Goal: Communication & Community: Share content

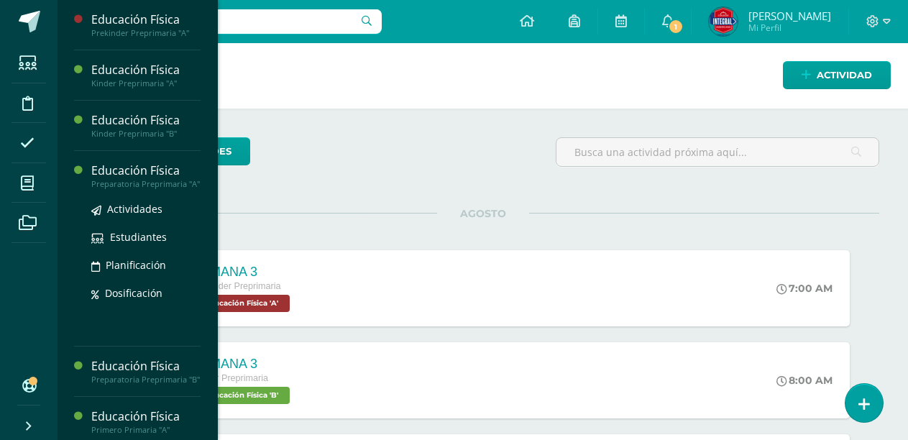
scroll to position [287, 0]
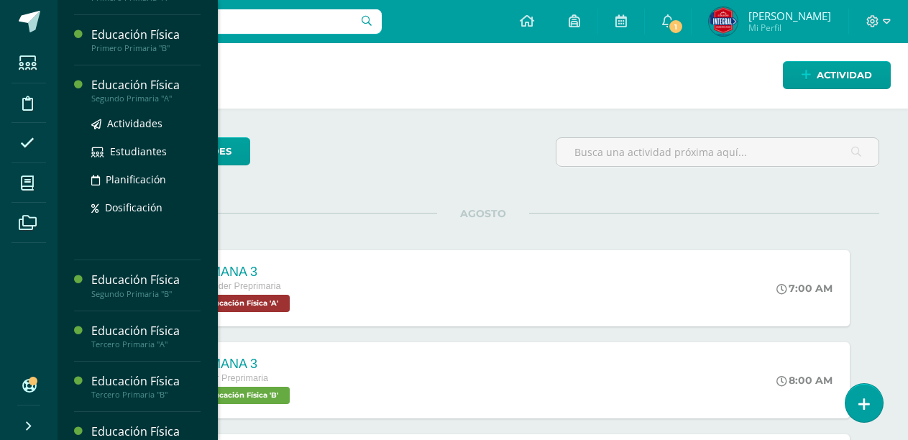
click at [126, 87] on div "Educación Física" at bounding box center [145, 85] width 109 height 17
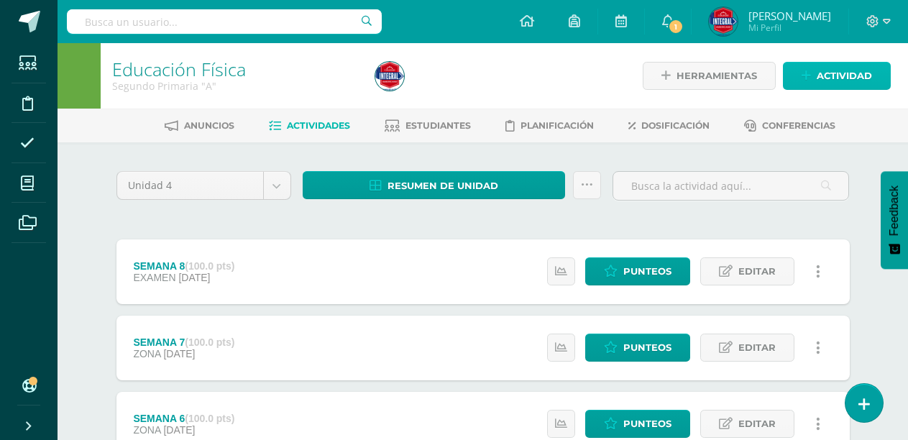
click at [821, 70] on span "Actividad" at bounding box center [843, 76] width 55 height 27
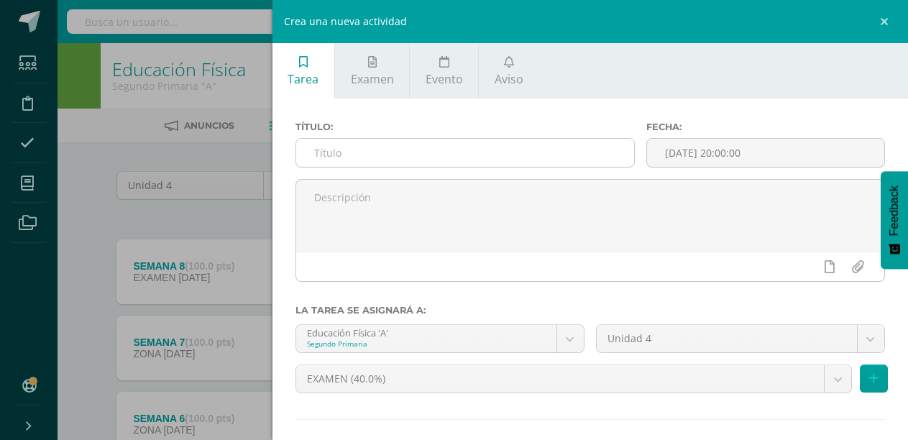
click at [455, 152] on input "text" at bounding box center [465, 153] width 338 height 28
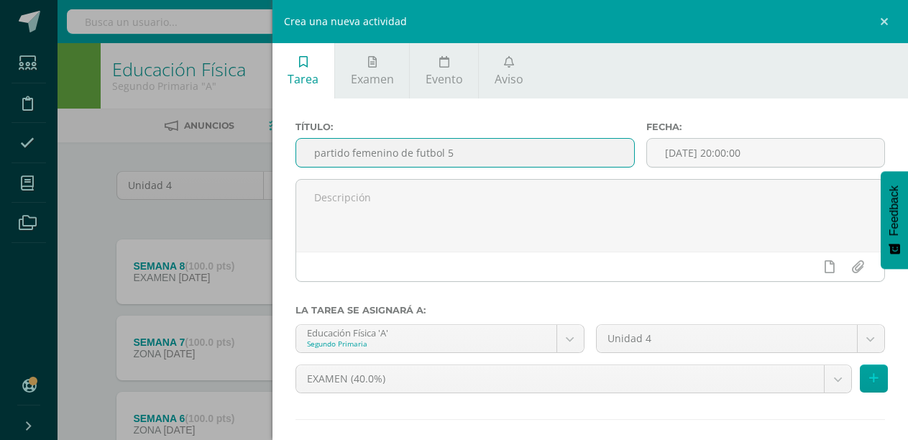
click at [318, 153] on input "partido femenino de futbol 5" at bounding box center [465, 153] width 338 height 28
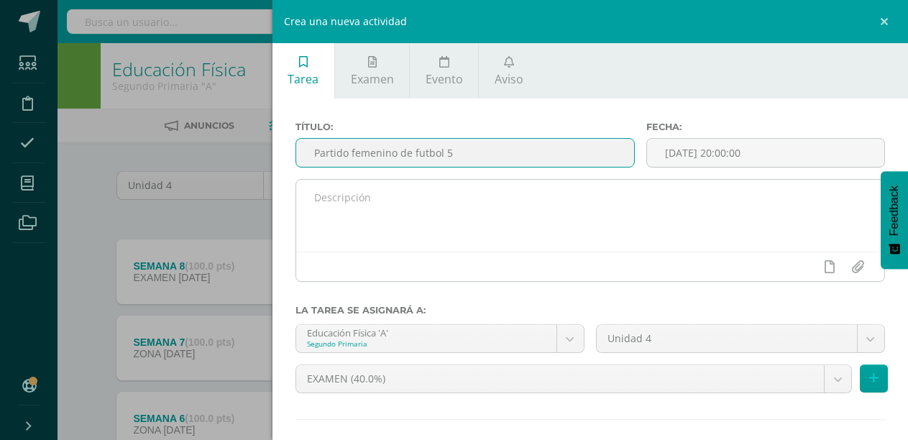
type input "Partido femenino de futbol 5"
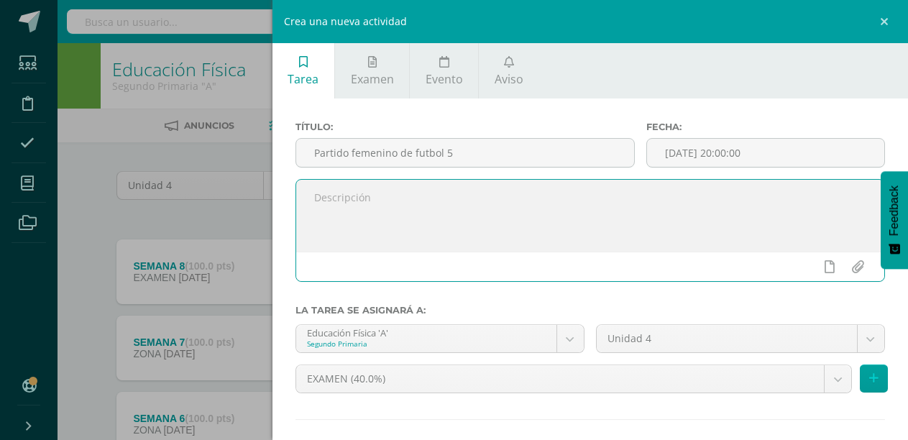
click at [370, 206] on textarea at bounding box center [590, 216] width 588 height 72
type textarea "m"
type textarea "M"
type textarea "s"
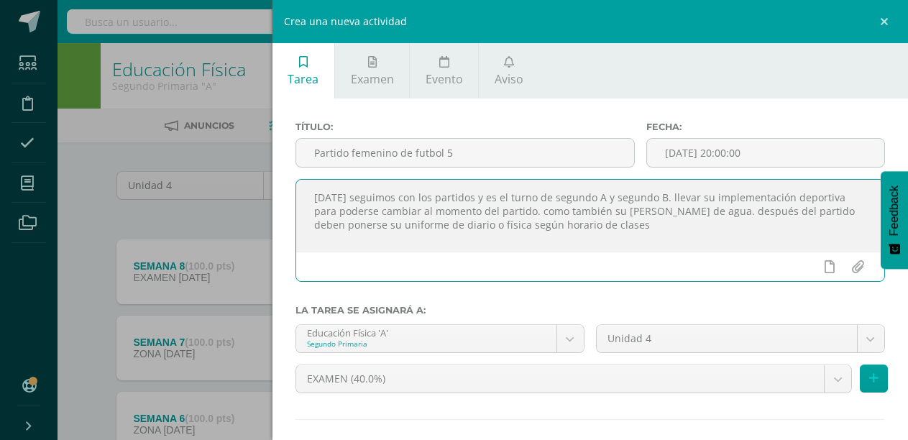
drag, startPoint x: 635, startPoint y: 229, endPoint x: 310, endPoint y: 194, distance: 326.6
click at [310, 194] on textarea "Mañana seguimos con los partidos y es el turno de segundo A y segundo B. llevar…" at bounding box center [590, 216] width 588 height 72
type textarea "Mañana seguimos con los partidos y es el turno de segundo A y segundo B. llevar…"
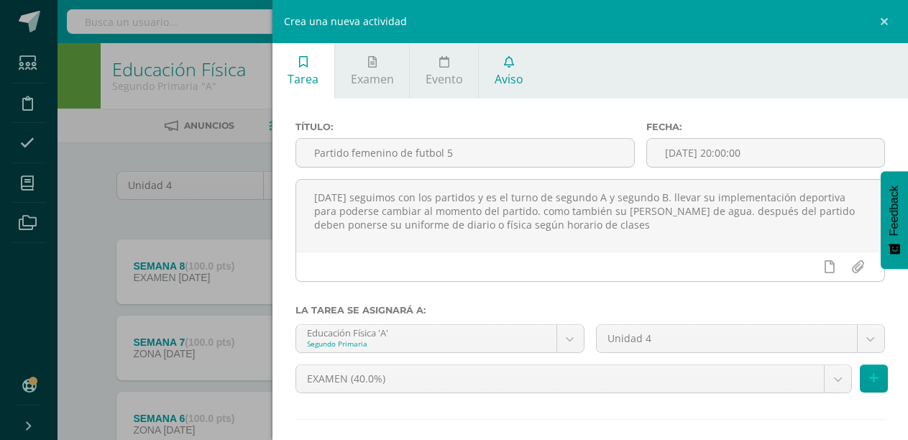
click at [509, 83] on span "Aviso" at bounding box center [508, 79] width 29 height 16
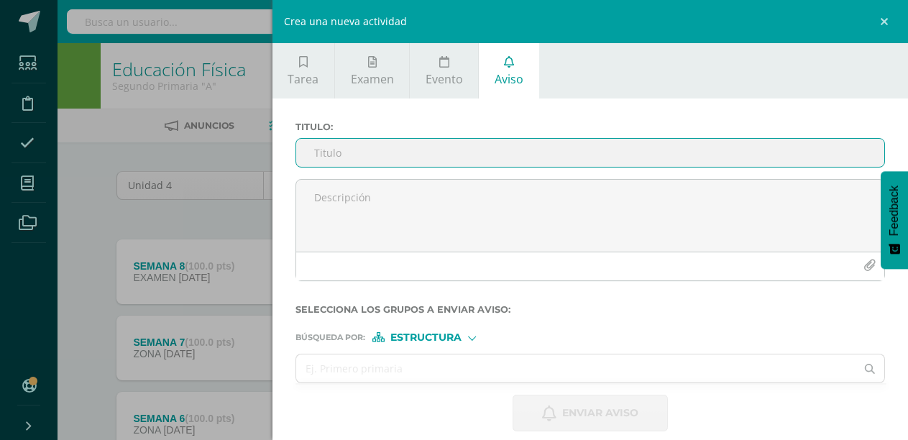
scroll to position [14, 0]
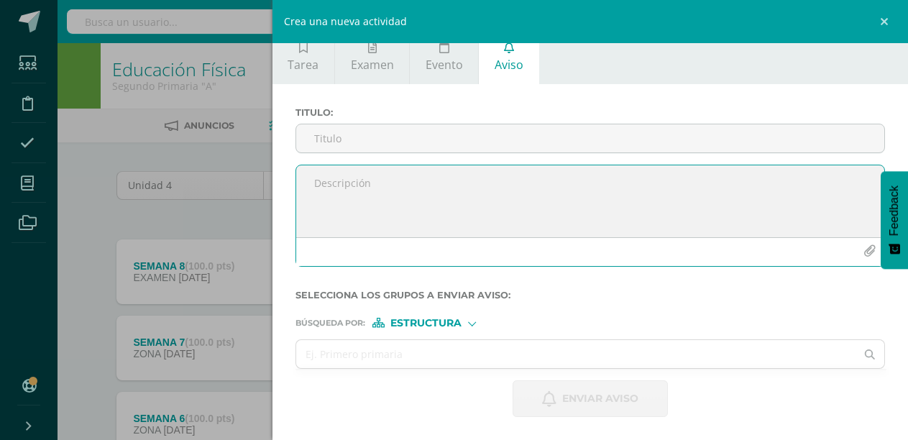
paste textarea "Mañana seguimos con los partidos y es el turno de segundo A y segundo B. llevar…"
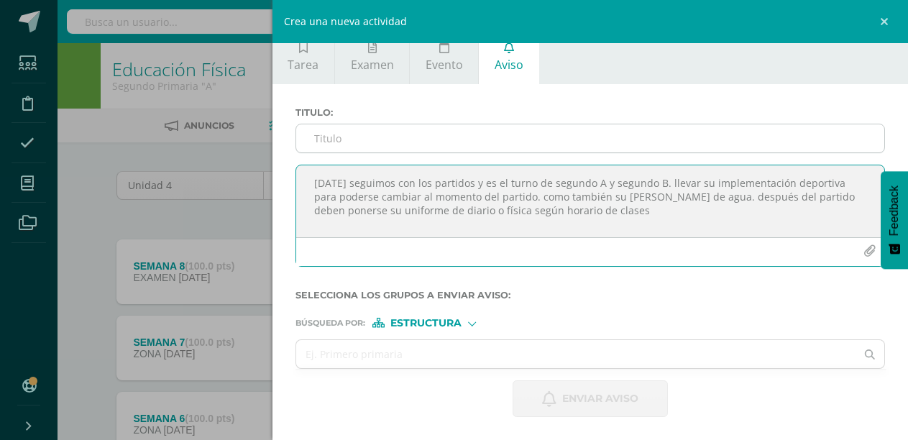
type textarea "Mañana seguimos con los partidos y es el turno de segundo A y segundo B. llevar…"
click at [389, 139] on input "Titulo :" at bounding box center [590, 138] width 588 height 28
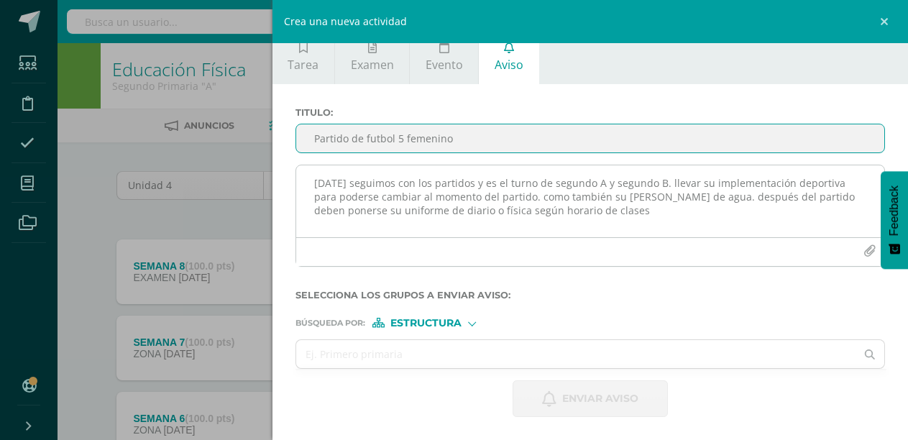
type input "Partido de futbol 5 femenino"
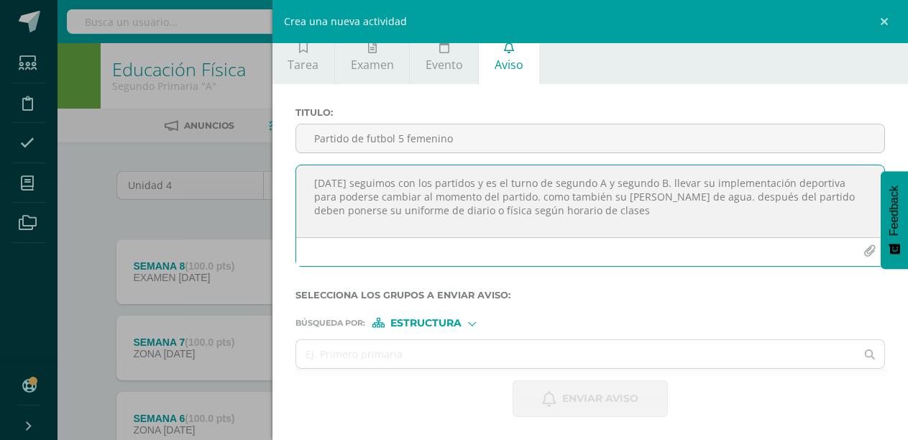
click at [677, 180] on textarea "Mañana seguimos con los partidos y es el turno de segundo A y segundo B. llevar…" at bounding box center [590, 201] width 588 height 72
click at [770, 213] on textarea "Mañana seguimos con los partidos y es el turno de segundo A y segundo B. femeni…" at bounding box center [590, 201] width 588 height 72
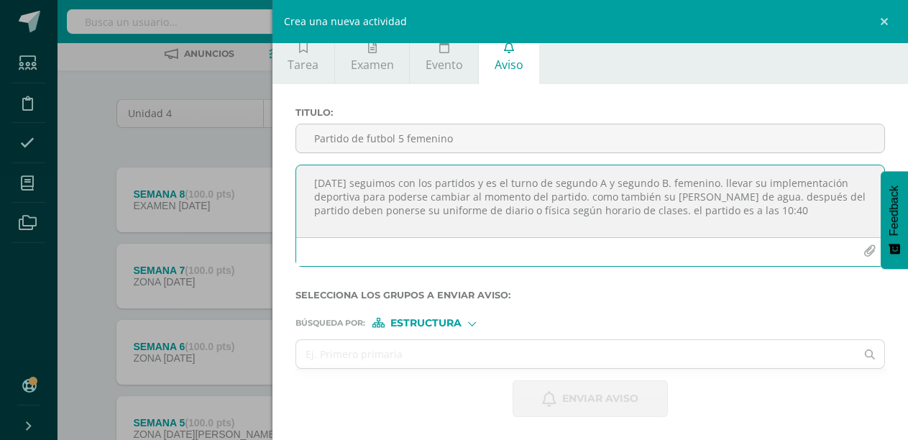
scroll to position [144, 0]
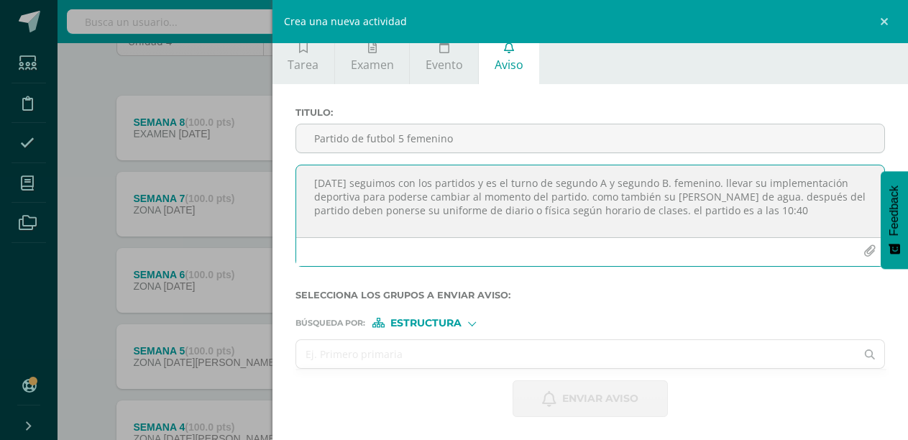
type textarea "Mañana seguimos con los partidos y es el turno de segundo A y segundo B. femeni…"
click at [747, 351] on input "text" at bounding box center [576, 354] width 560 height 28
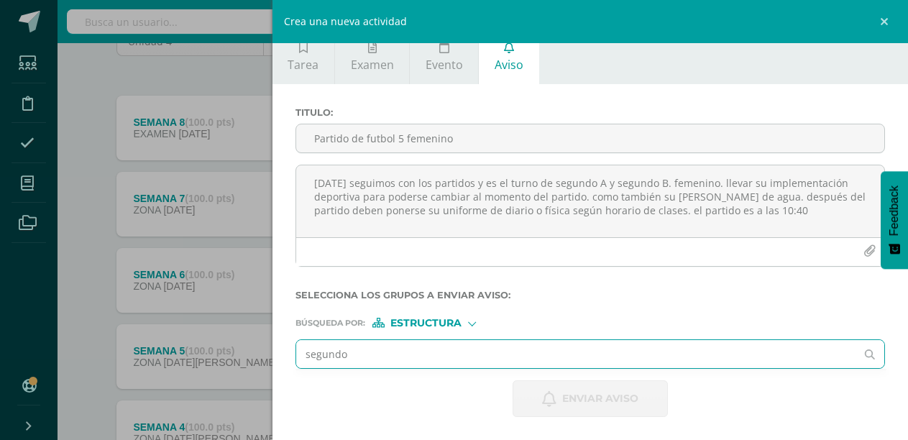
type input "segundo"
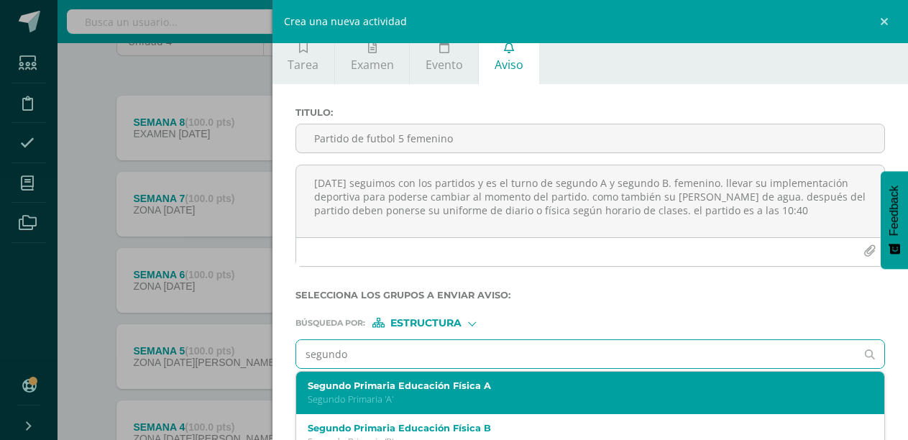
click at [423, 400] on p "Segundo Primaria 'A'" at bounding box center [578, 399] width 540 height 12
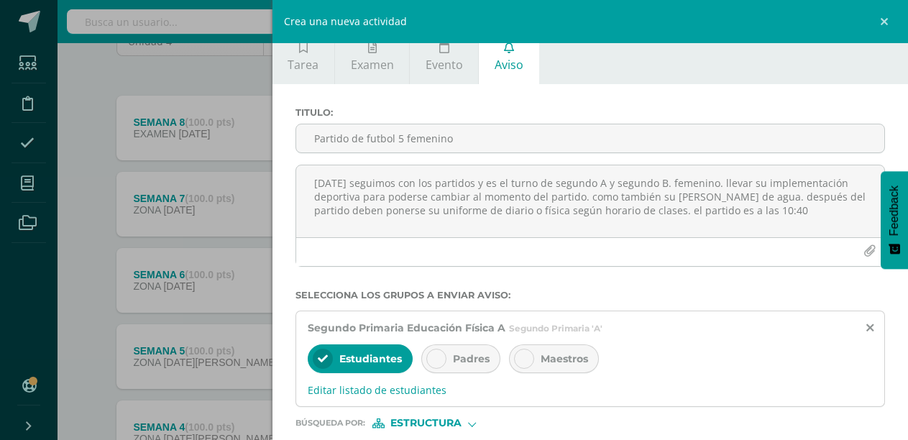
click at [466, 360] on span "Padres" at bounding box center [471, 358] width 37 height 13
click at [537, 366] on div "Maestros" at bounding box center [554, 358] width 90 height 29
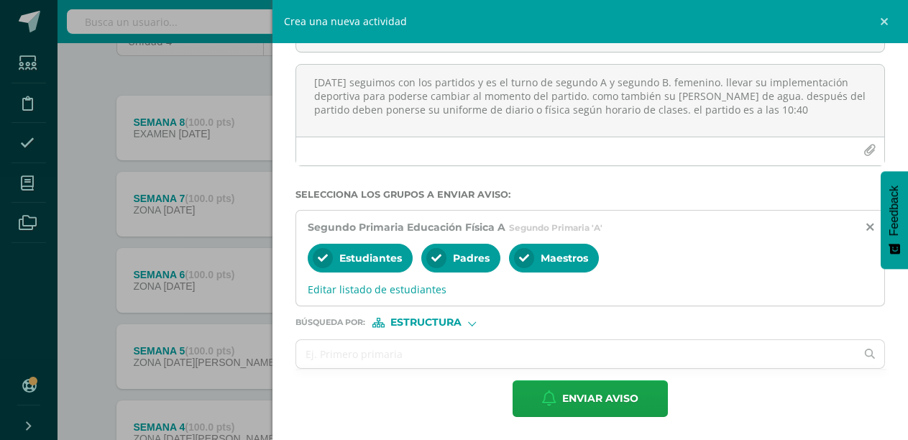
scroll to position [359, 0]
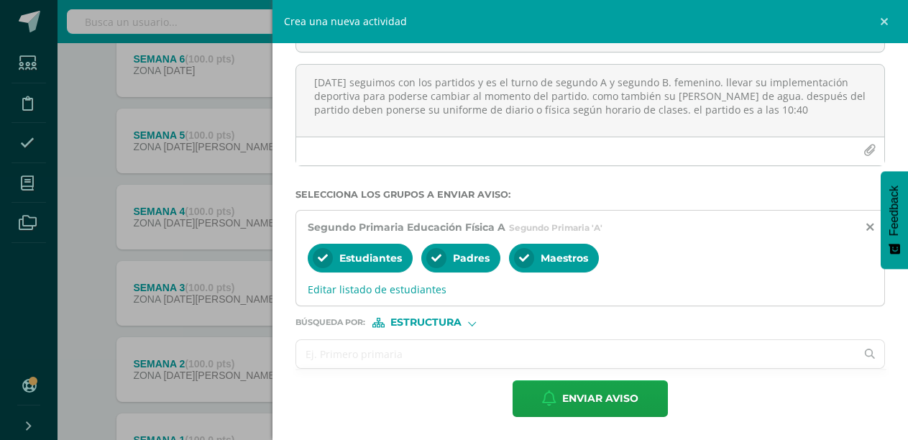
click at [557, 359] on input "text" at bounding box center [576, 354] width 560 height 28
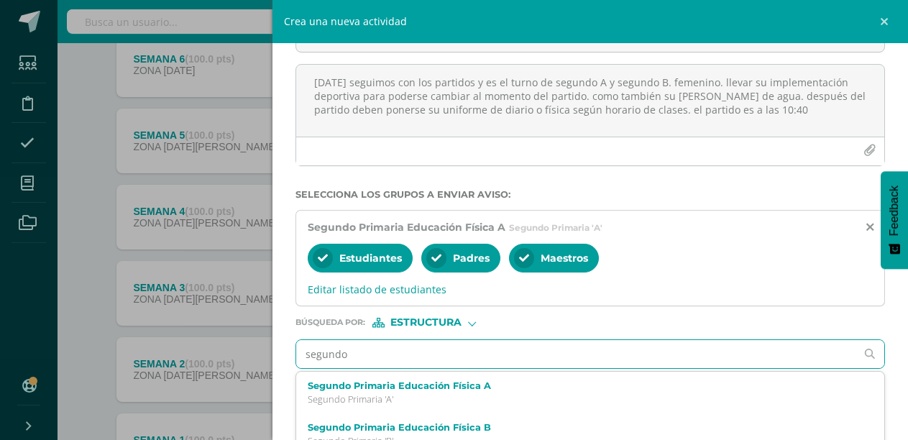
type input "segundo B"
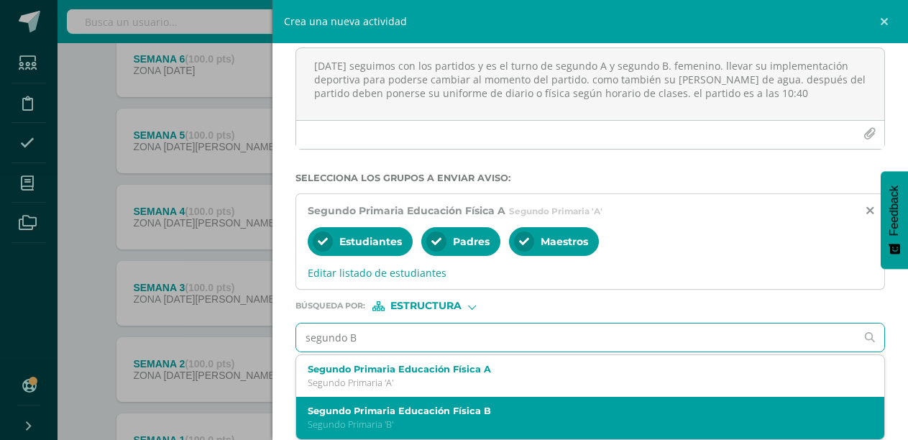
click at [433, 416] on label "Segundo Primaria Educación Física B" at bounding box center [578, 410] width 540 height 11
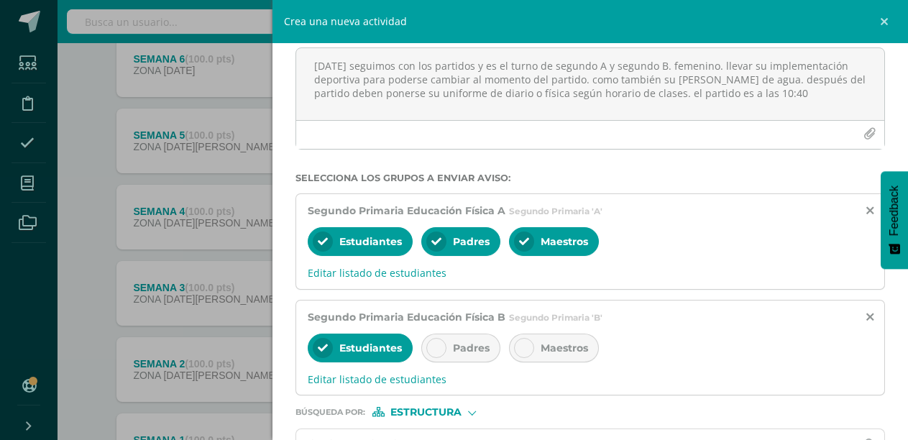
click at [443, 349] on div at bounding box center [436, 348] width 20 height 20
click at [545, 345] on span "Maestros" at bounding box center [563, 347] width 47 height 13
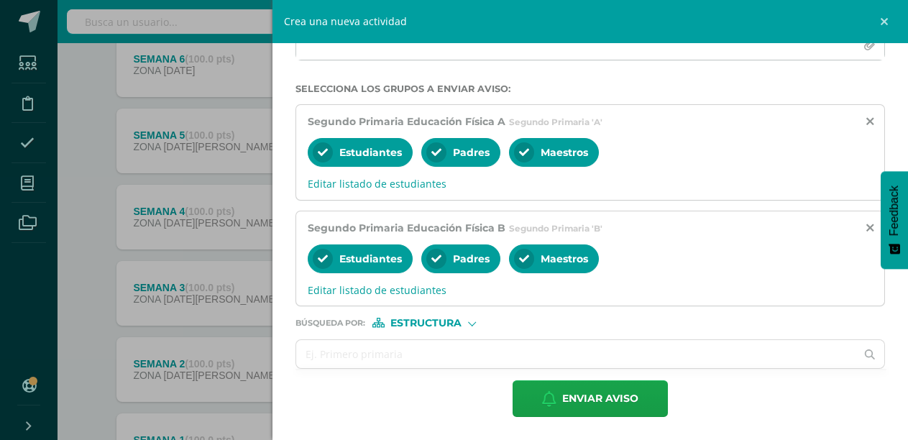
scroll to position [493, 0]
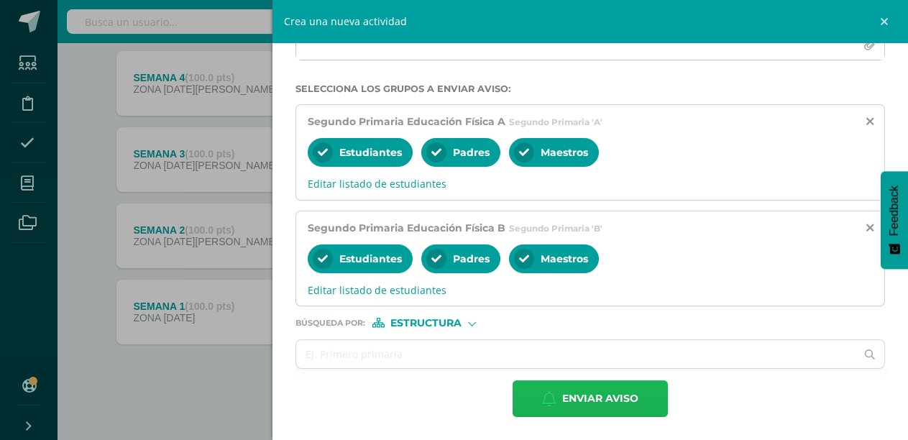
click at [582, 396] on span "Enviar aviso" at bounding box center [600, 398] width 76 height 35
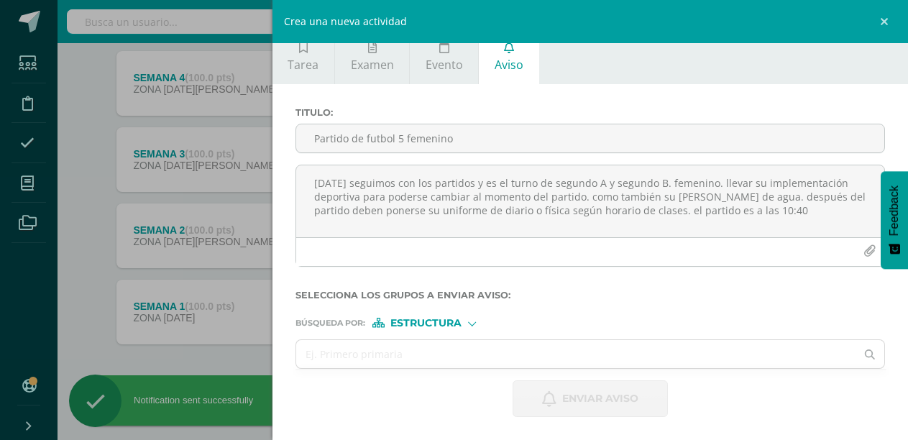
scroll to position [14, 0]
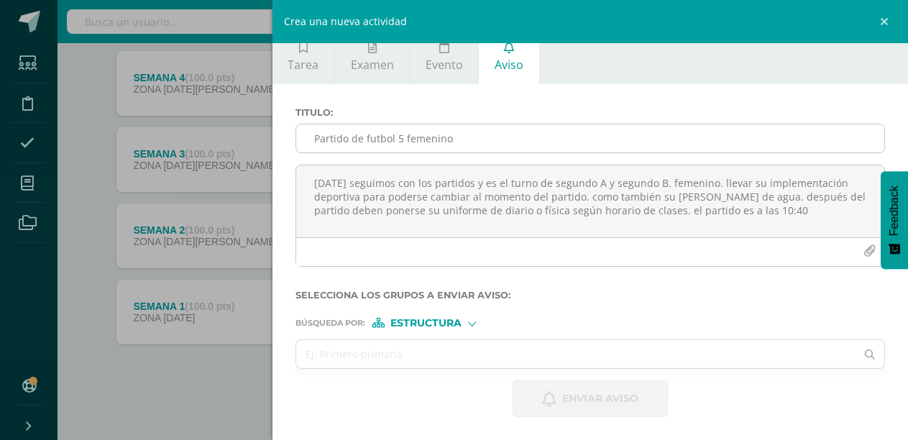
click at [331, 132] on input "Partido de futbol 5 femenino" at bounding box center [590, 138] width 588 height 28
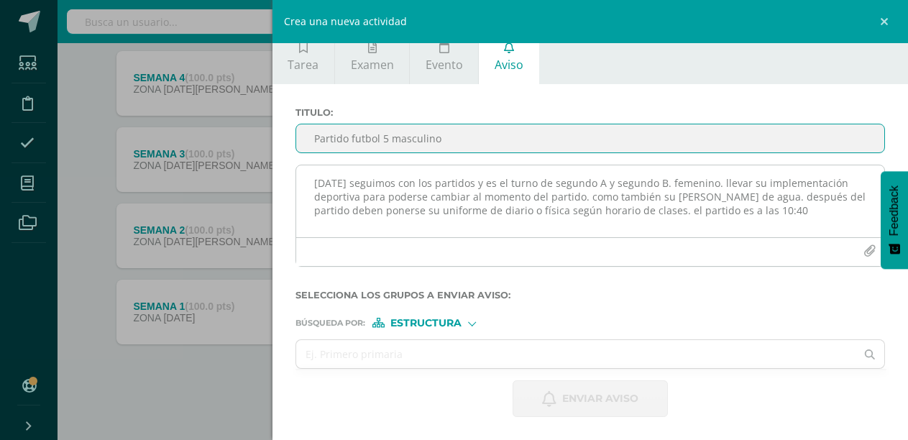
type input "Partido futbol 5 masculino"
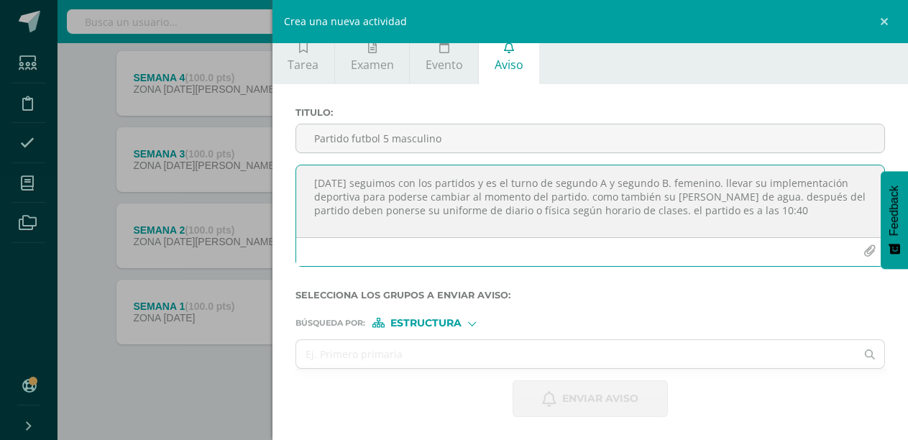
paste textarea "llevar su implementación deportiva para poderse cambiar al momento del partido.…"
drag, startPoint x: 601, startPoint y: 183, endPoint x: 613, endPoint y: 183, distance: 12.2
click at [601, 182] on textarea "Mañana seguimos con los partidos y es el turno de segundo A y segundo B. llevar…" at bounding box center [590, 201] width 588 height 72
click at [648, 180] on textarea "Mañana seguimos con los partidos y es el turno de sexto A y segundo B. llevar s…" at bounding box center [590, 201] width 588 height 72
type textarea "Mañana seguimos con los partidos y es el turno de sexto A y quinto B. llevar su…"
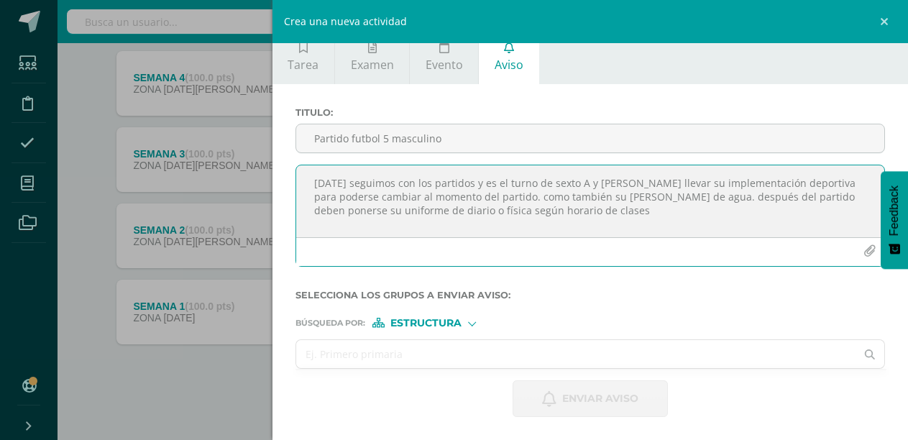
click at [340, 351] on input "text" at bounding box center [576, 354] width 560 height 28
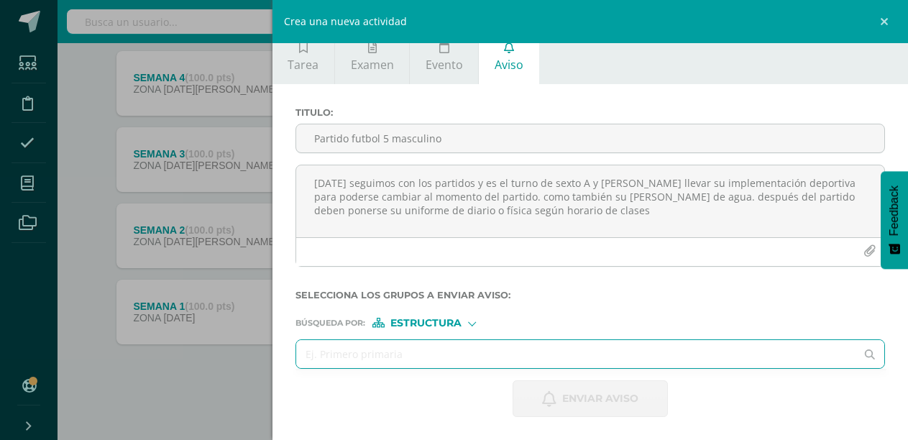
type input "q"
type input "sexto A"
click at [859, 354] on icon at bounding box center [869, 354] width 29 height 10
click at [396, 349] on input "text" at bounding box center [576, 354] width 560 height 28
type input "s"
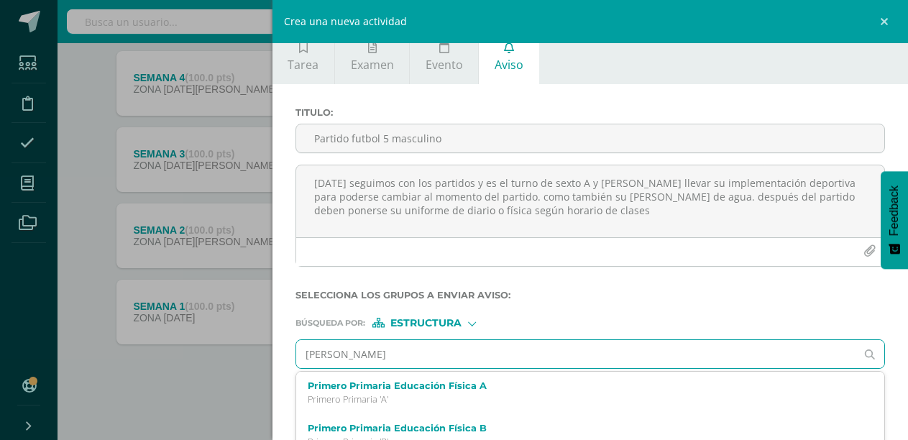
type input "quinto"
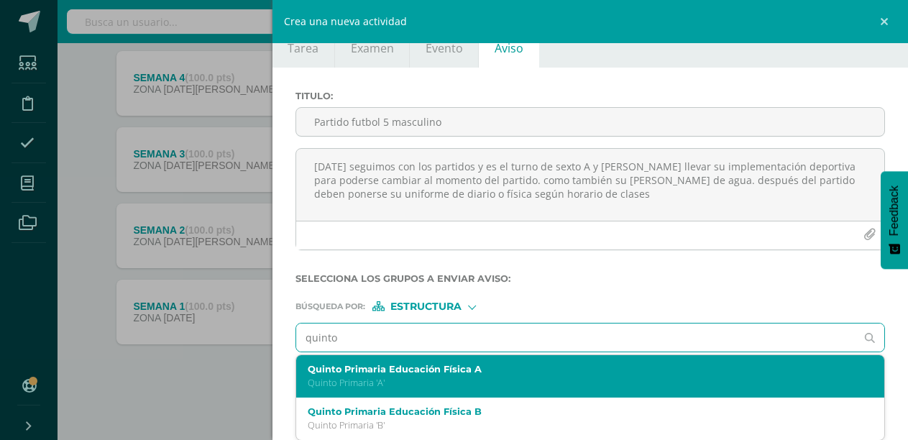
click at [402, 376] on div "Quinto Primaria Educación Física A Quinto Primaria 'A'" at bounding box center [578, 376] width 540 height 25
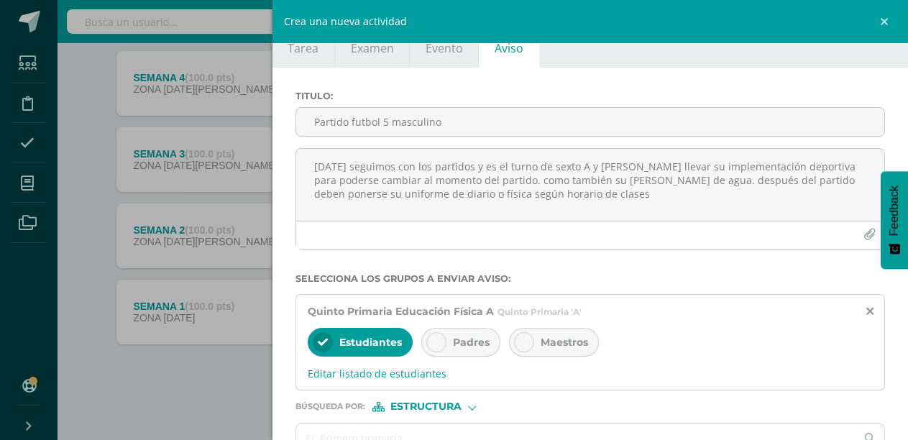
click at [440, 338] on icon at bounding box center [436, 342] width 10 height 10
click at [539, 338] on div "Maestros" at bounding box center [554, 342] width 90 height 29
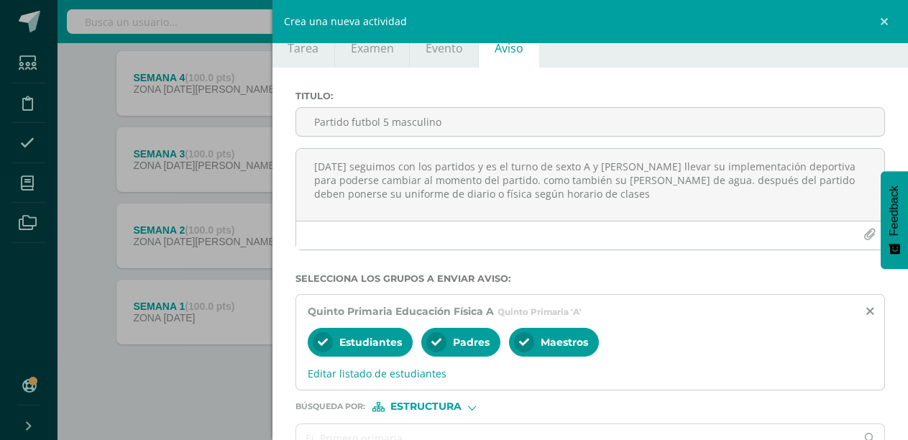
scroll to position [115, 0]
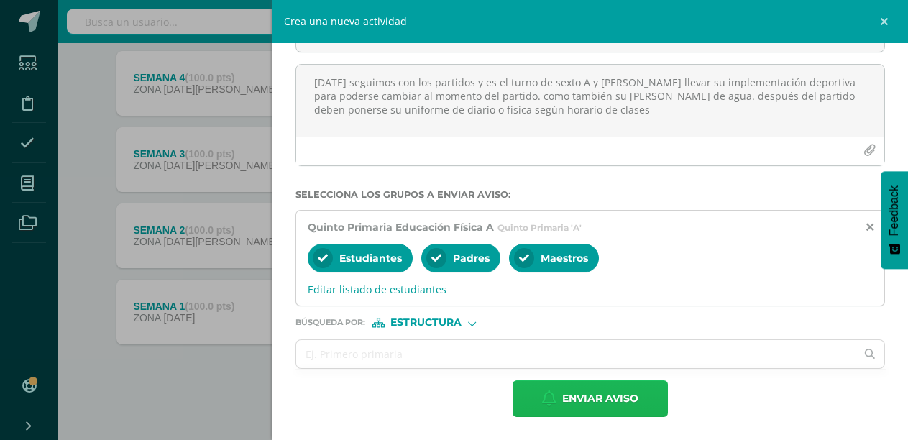
click at [594, 398] on span "Enviar aviso" at bounding box center [600, 398] width 76 height 35
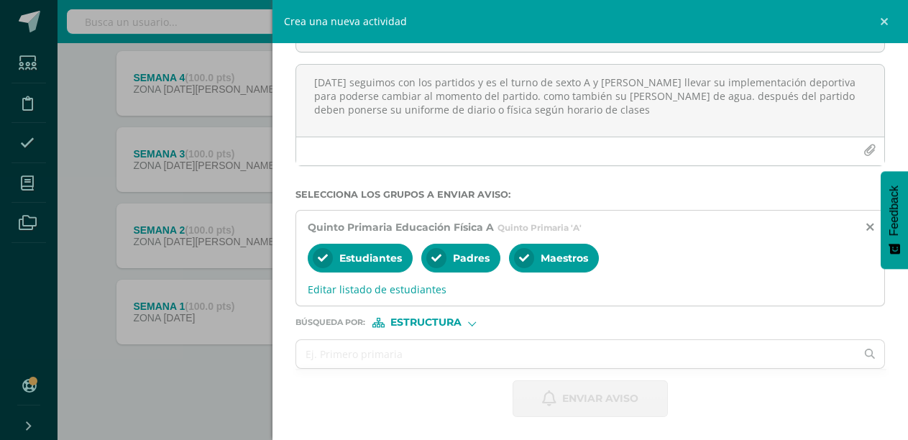
scroll to position [14, 0]
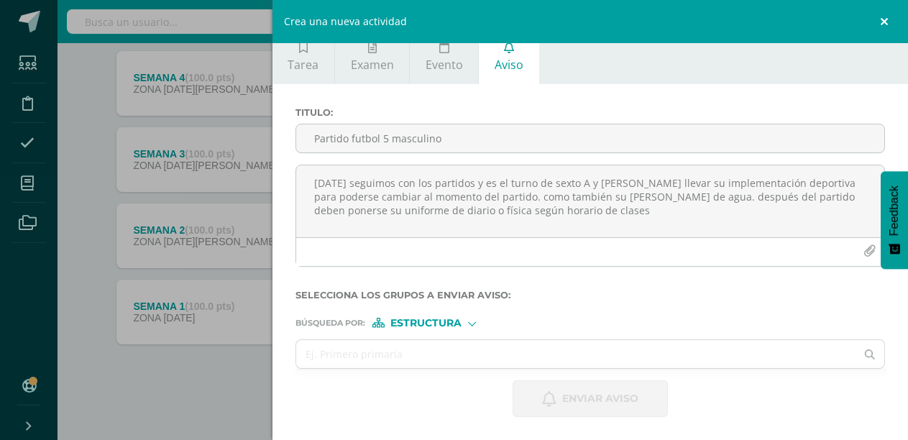
click at [883, 19] on link at bounding box center [885, 21] width 43 height 43
